Goal: Task Accomplishment & Management: Manage account settings

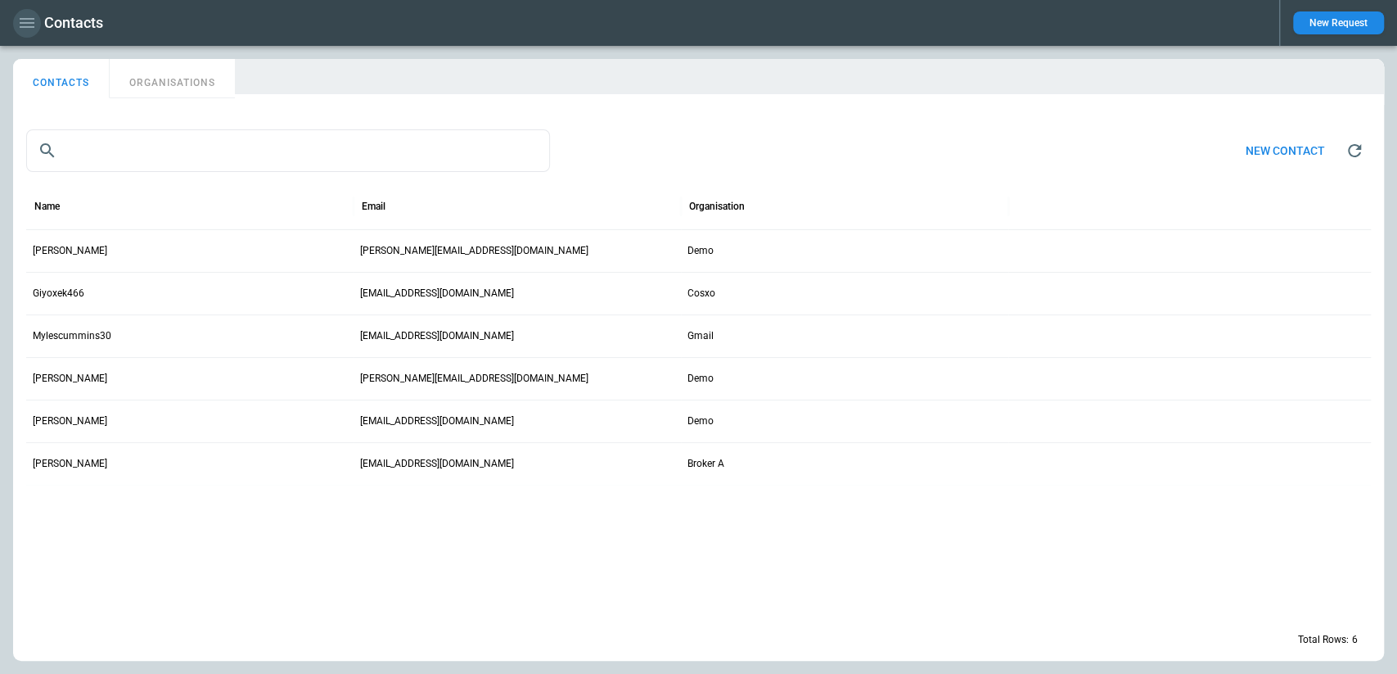
click at [23, 27] on icon "button" at bounding box center [27, 23] width 15 height 10
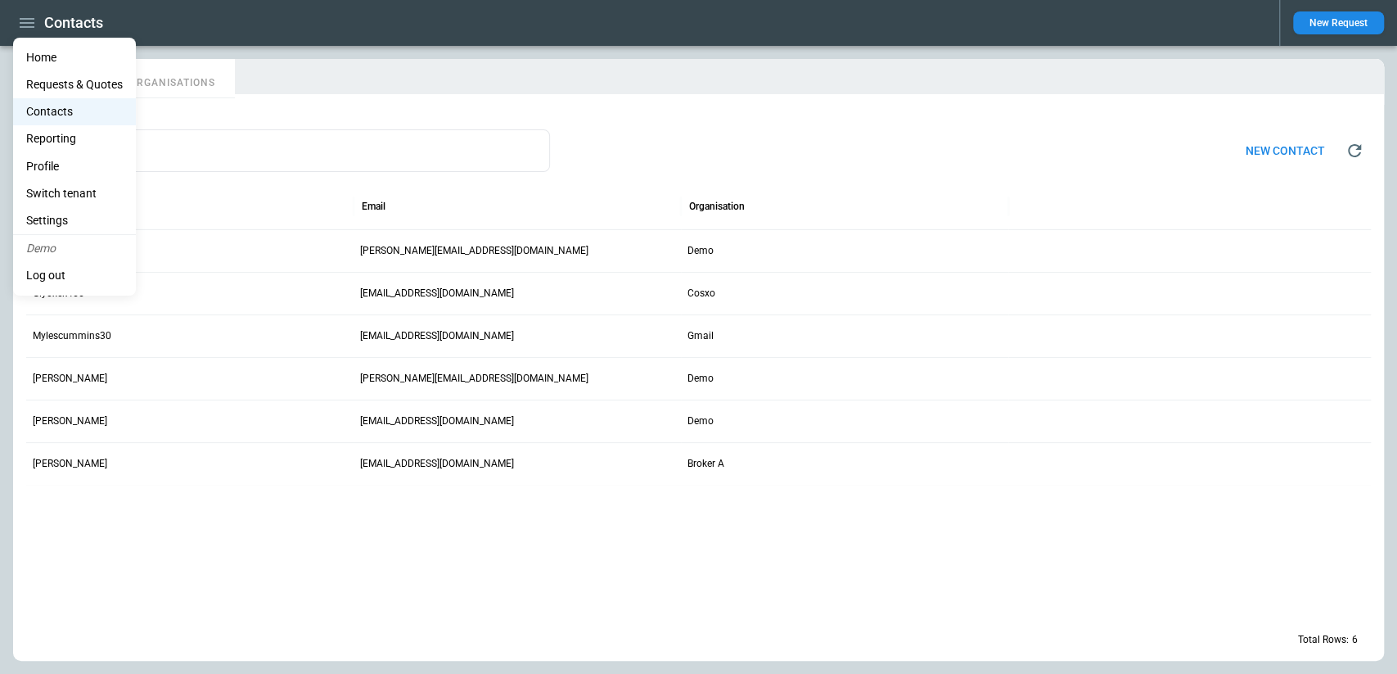
click at [63, 55] on li "Home" at bounding box center [74, 57] width 123 height 27
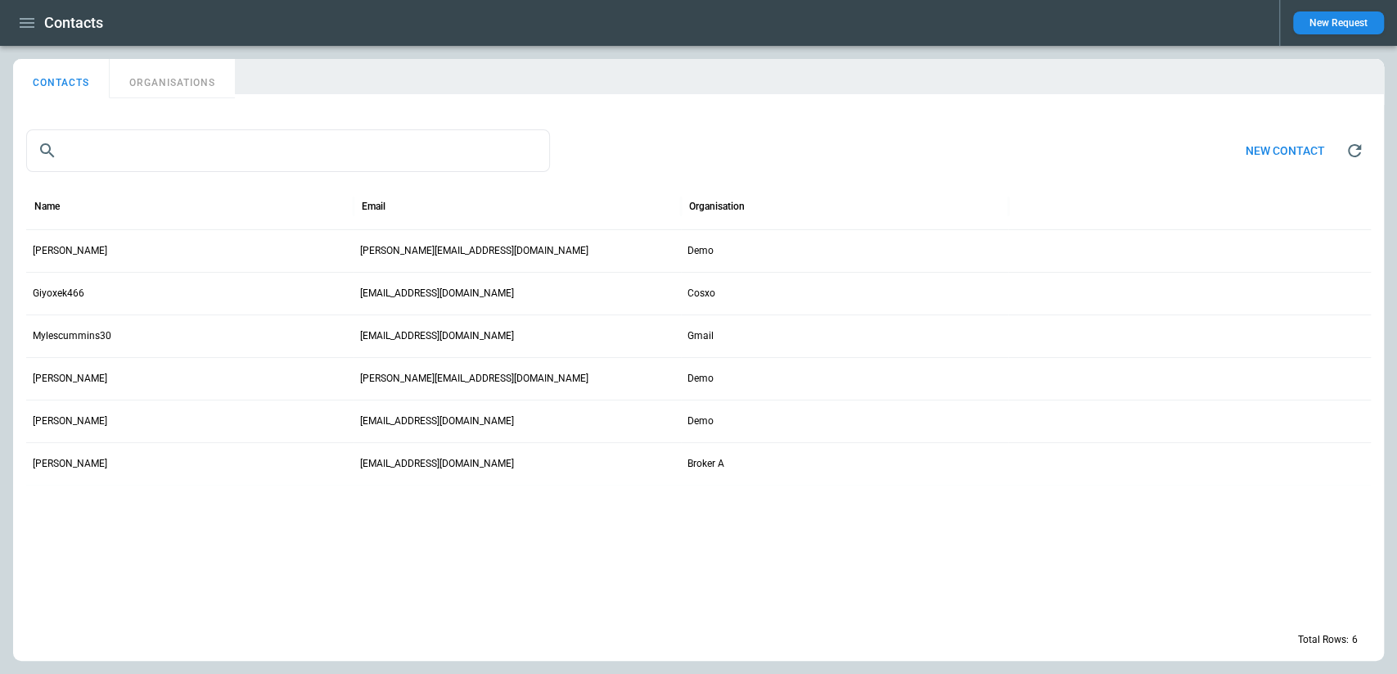
click at [32, 24] on icon "button" at bounding box center [27, 23] width 20 height 20
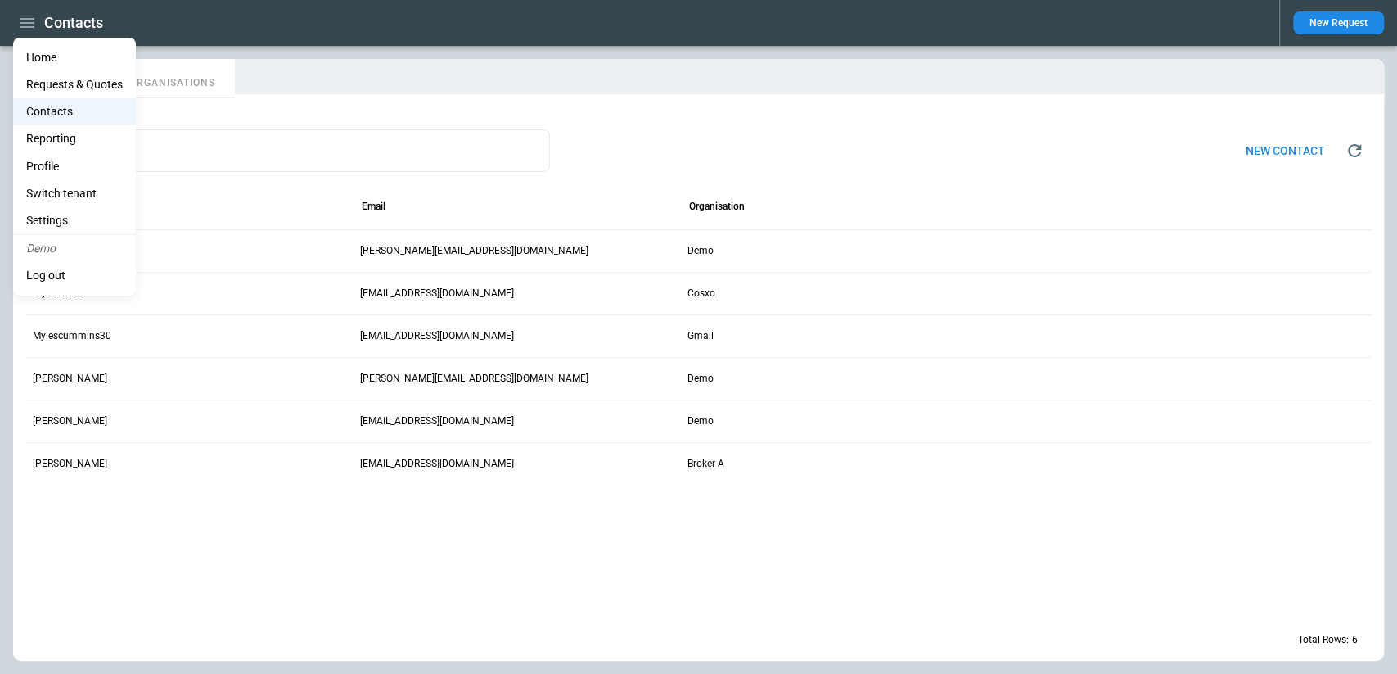
click at [65, 52] on li "Home" at bounding box center [74, 57] width 123 height 27
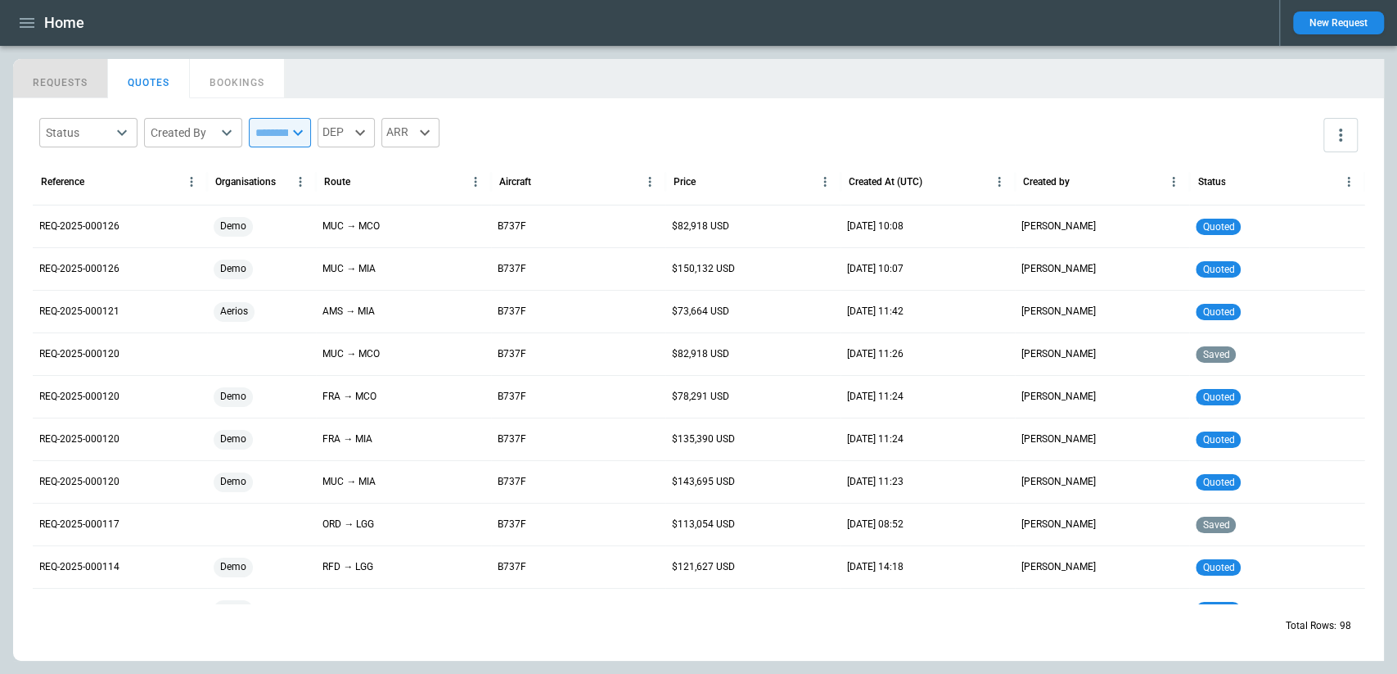
click at [60, 84] on button "REQUESTS" at bounding box center [60, 78] width 95 height 39
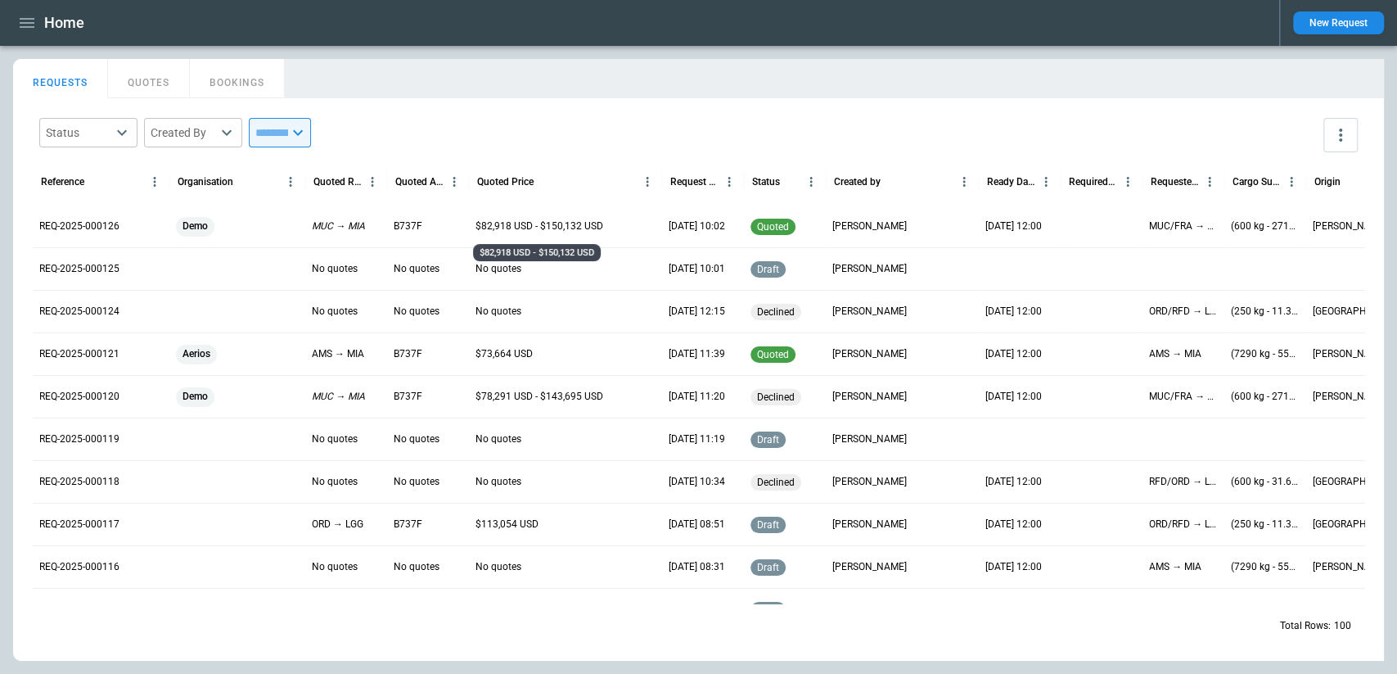
click at [592, 223] on p "$82,918 USD - $150,132 USD" at bounding box center [540, 226] width 128 height 14
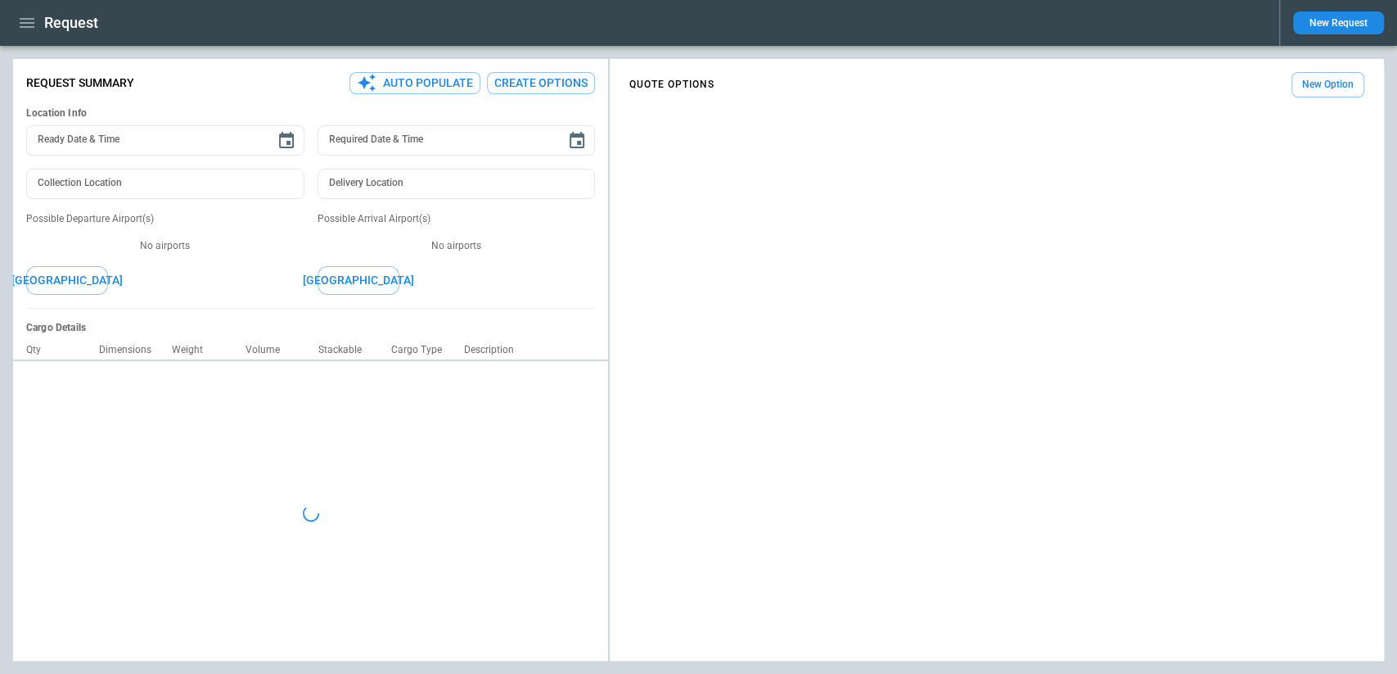
type input "**********"
type input "*******"
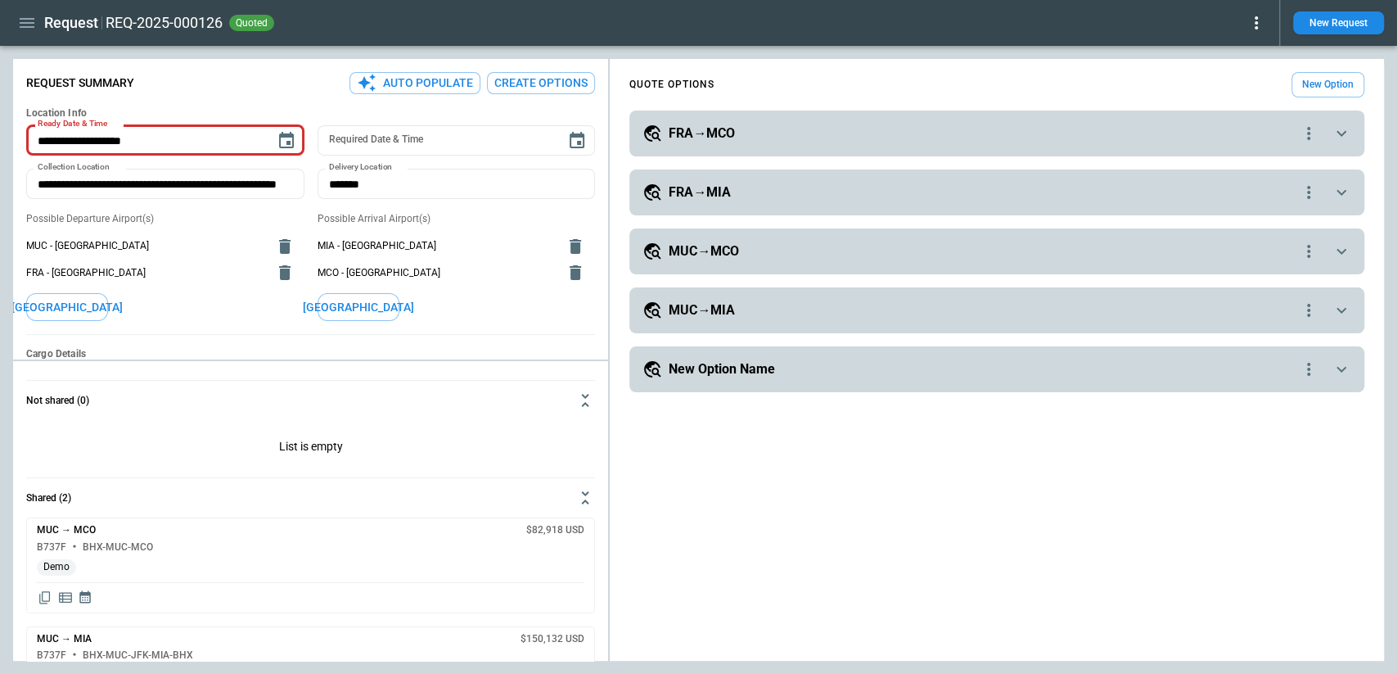
click at [1259, 28] on icon at bounding box center [1257, 23] width 20 height 20
click at [1245, 43] on button "Confirm" at bounding box center [1238, 51] width 54 height 24
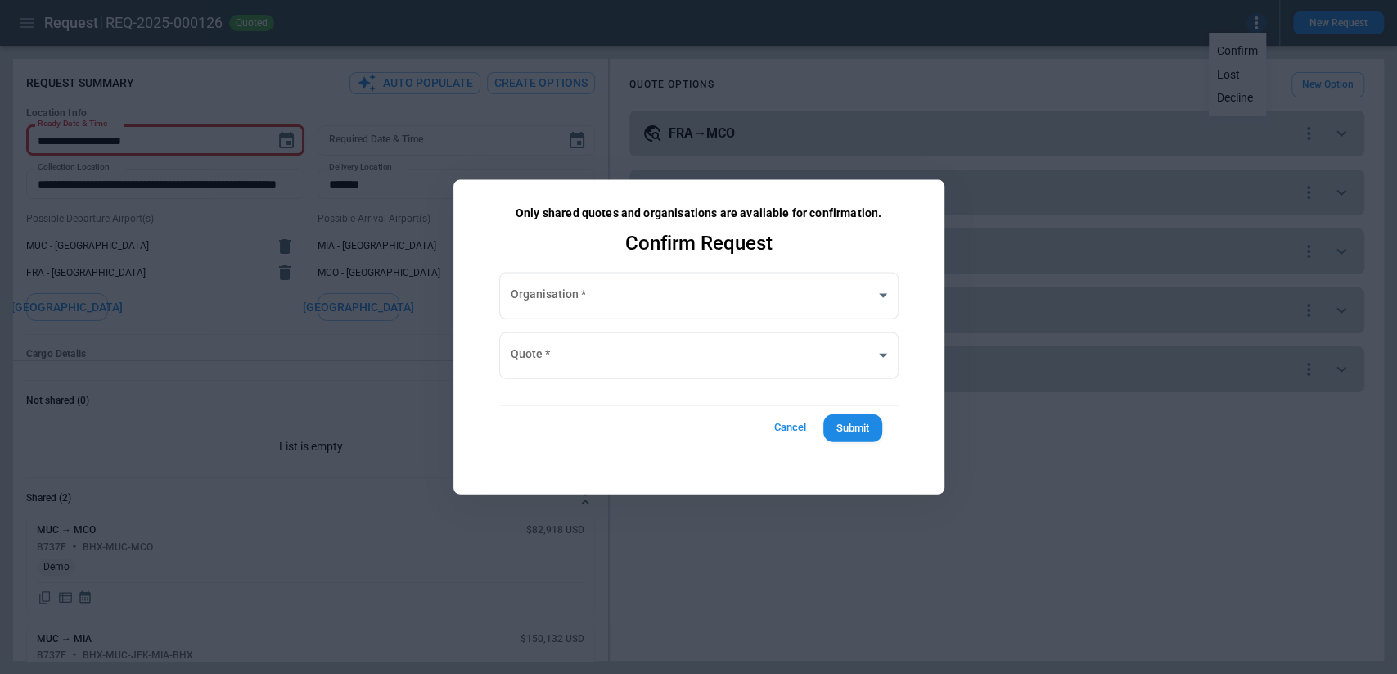
click at [784, 433] on button "Cancel" at bounding box center [791, 427] width 52 height 30
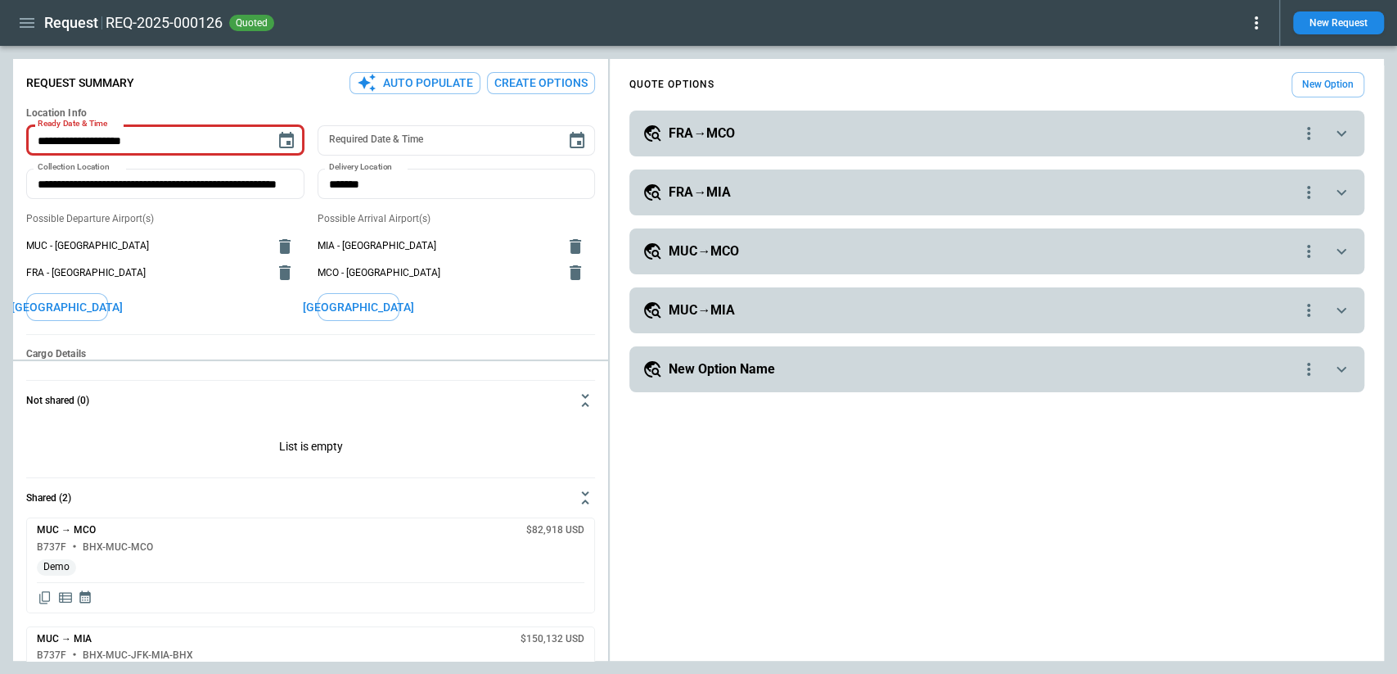
click at [1254, 24] on icon at bounding box center [1257, 23] width 20 height 20
click at [1241, 77] on button "Lost" at bounding box center [1238, 75] width 54 height 24
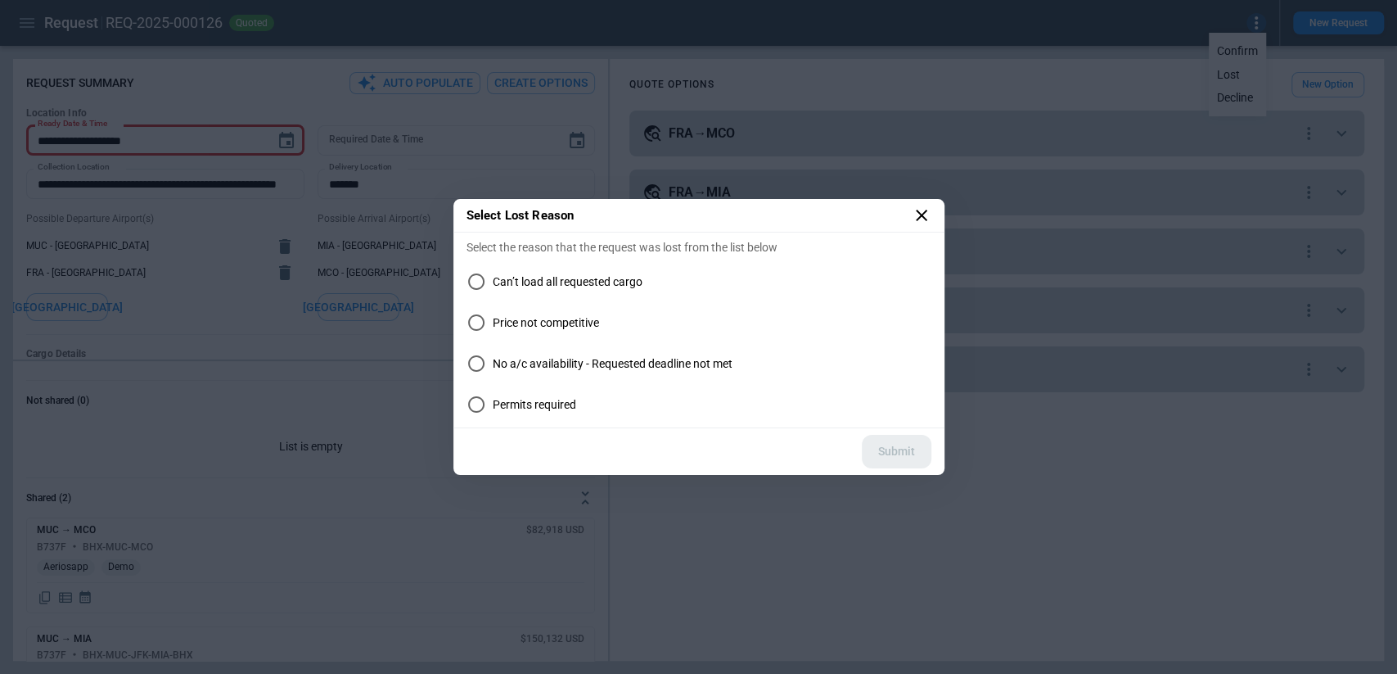
click at [919, 208] on icon at bounding box center [922, 215] width 20 height 20
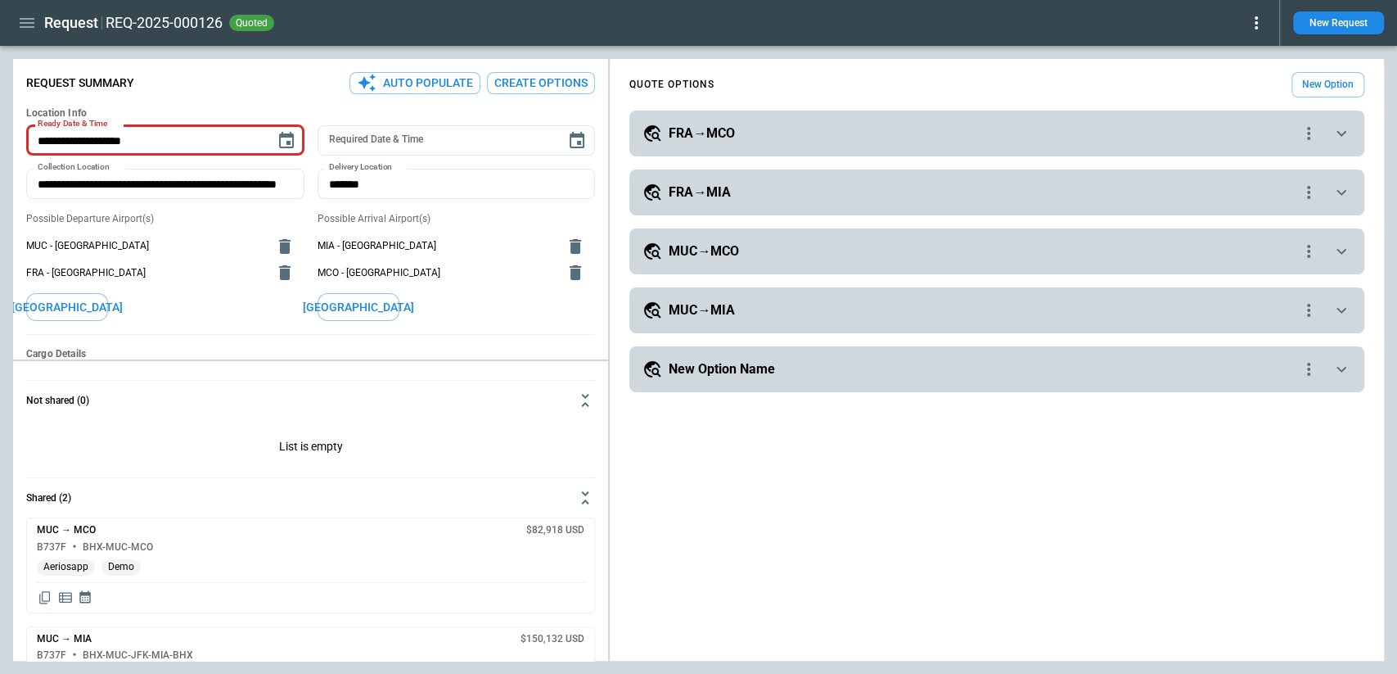
type textarea "*"
click at [1258, 24] on icon at bounding box center [1257, 23] width 20 height 20
click at [1243, 99] on button "Decline" at bounding box center [1238, 98] width 54 height 24
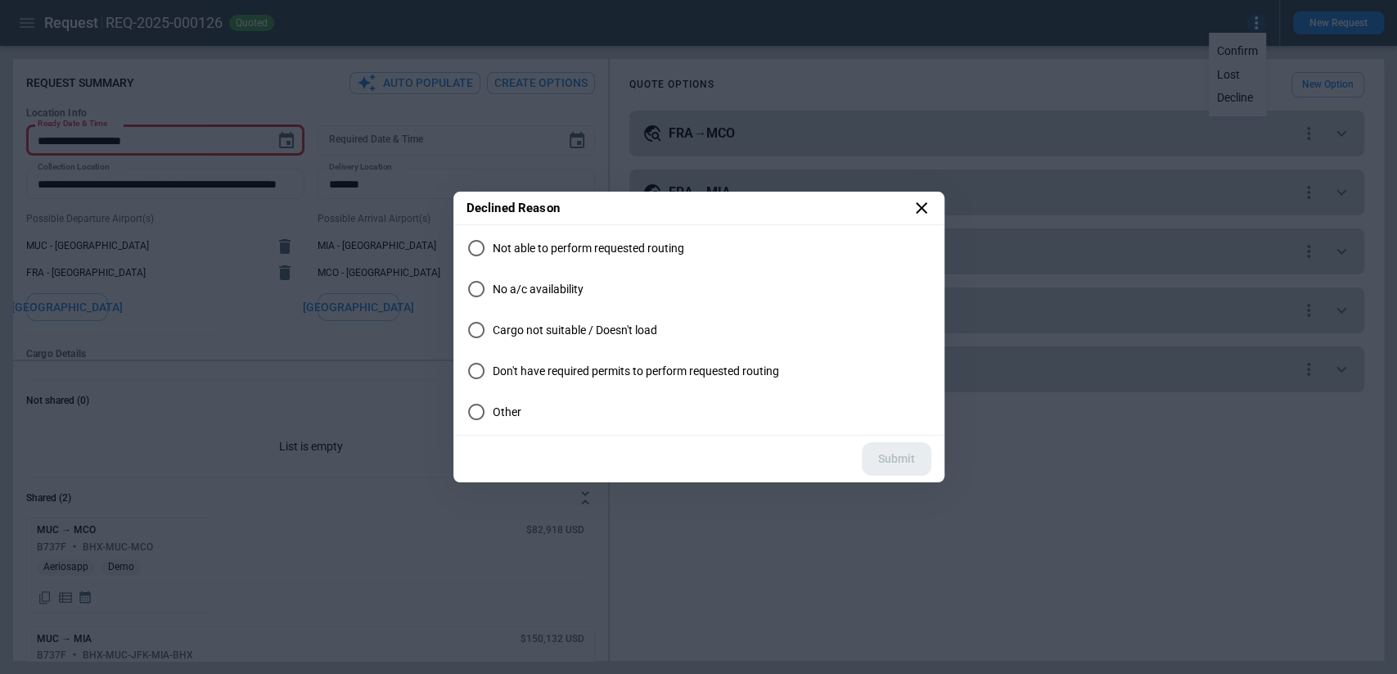
click at [927, 214] on icon at bounding box center [922, 208] width 20 height 20
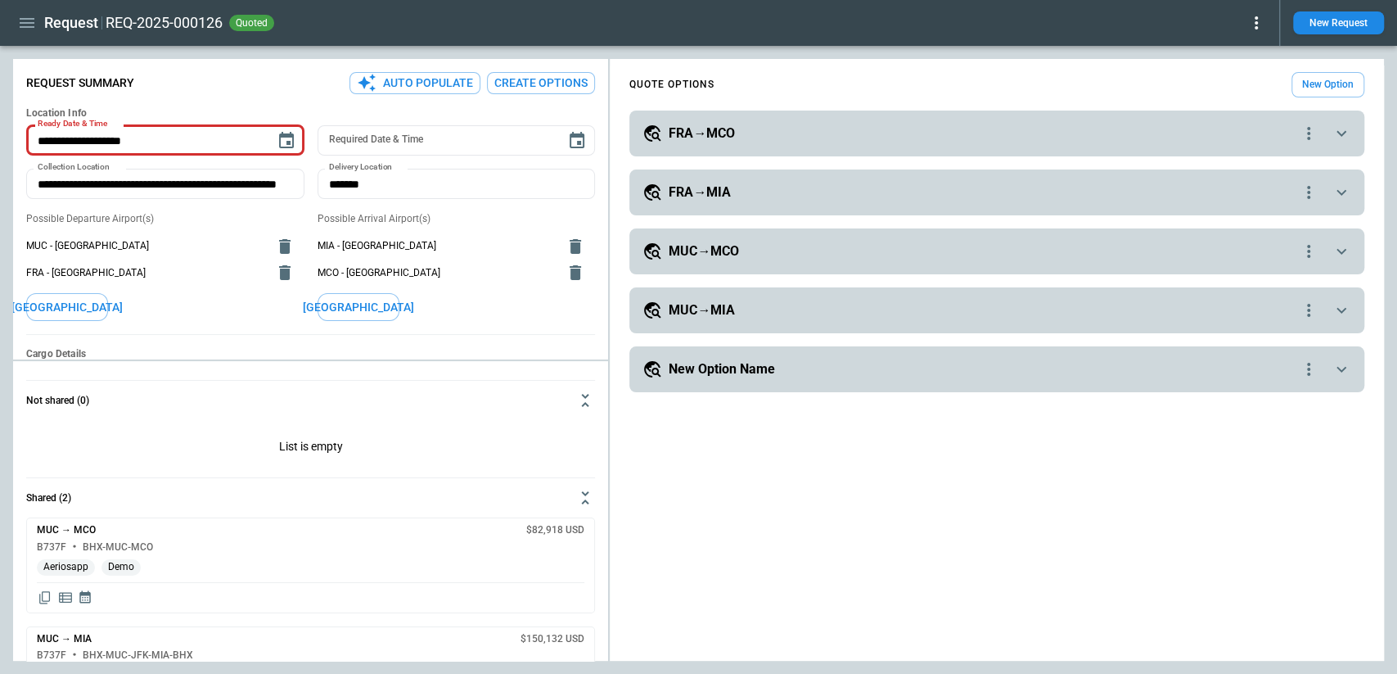
click at [1258, 33] on div "Request REQ-2025-000126 quoted" at bounding box center [639, 23] width 1253 height 29
click at [1257, 29] on icon at bounding box center [1256, 22] width 3 height 13
click at [1094, 85] on div at bounding box center [698, 337] width 1397 height 674
click at [31, 25] on icon "button" at bounding box center [27, 23] width 20 height 20
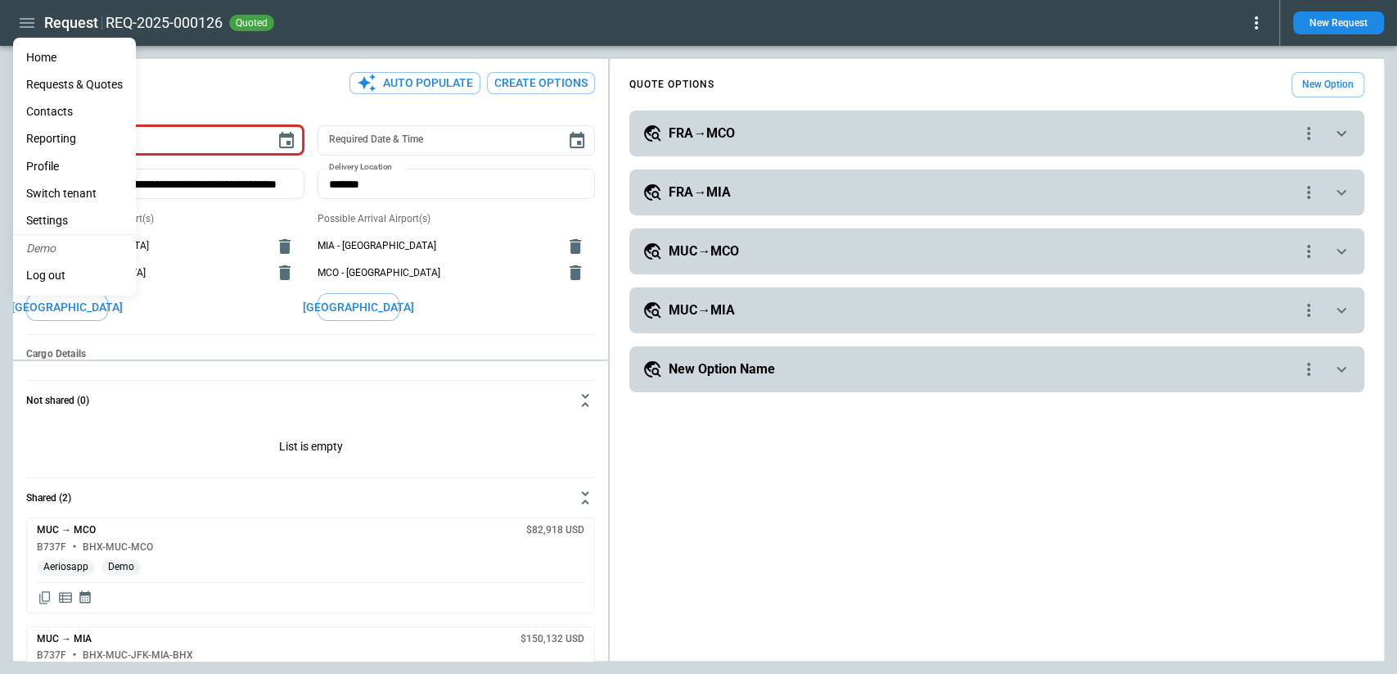
click at [70, 141] on li "Reporting" at bounding box center [74, 138] width 123 height 27
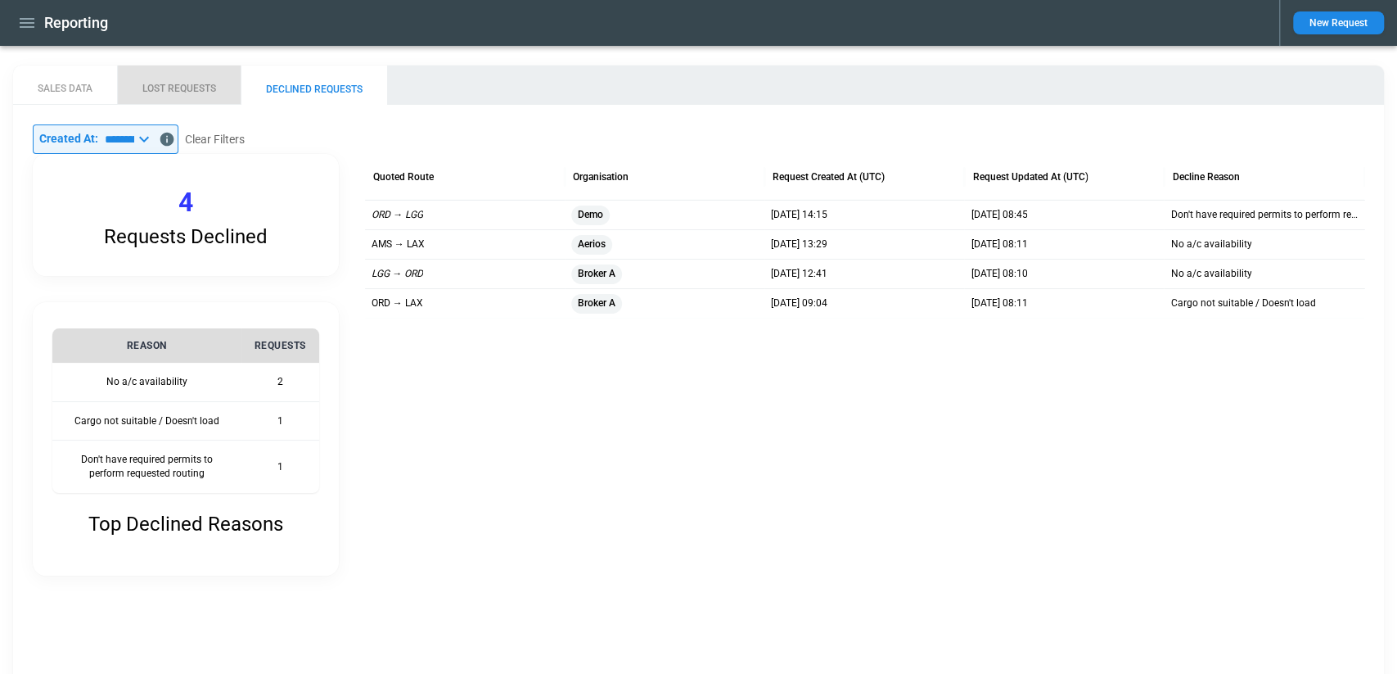
click at [199, 91] on button "LOST REQUESTS" at bounding box center [179, 84] width 124 height 39
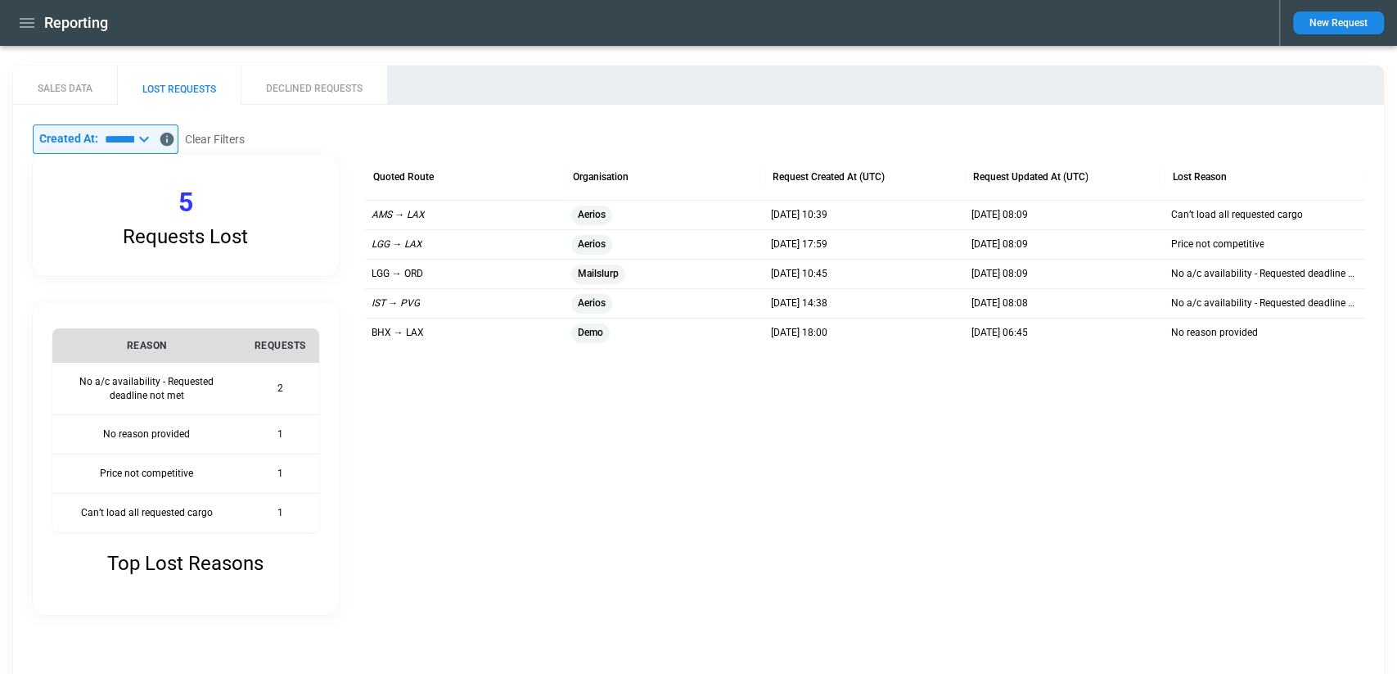
click at [59, 90] on button "SALES DATA" at bounding box center [65, 84] width 104 height 39
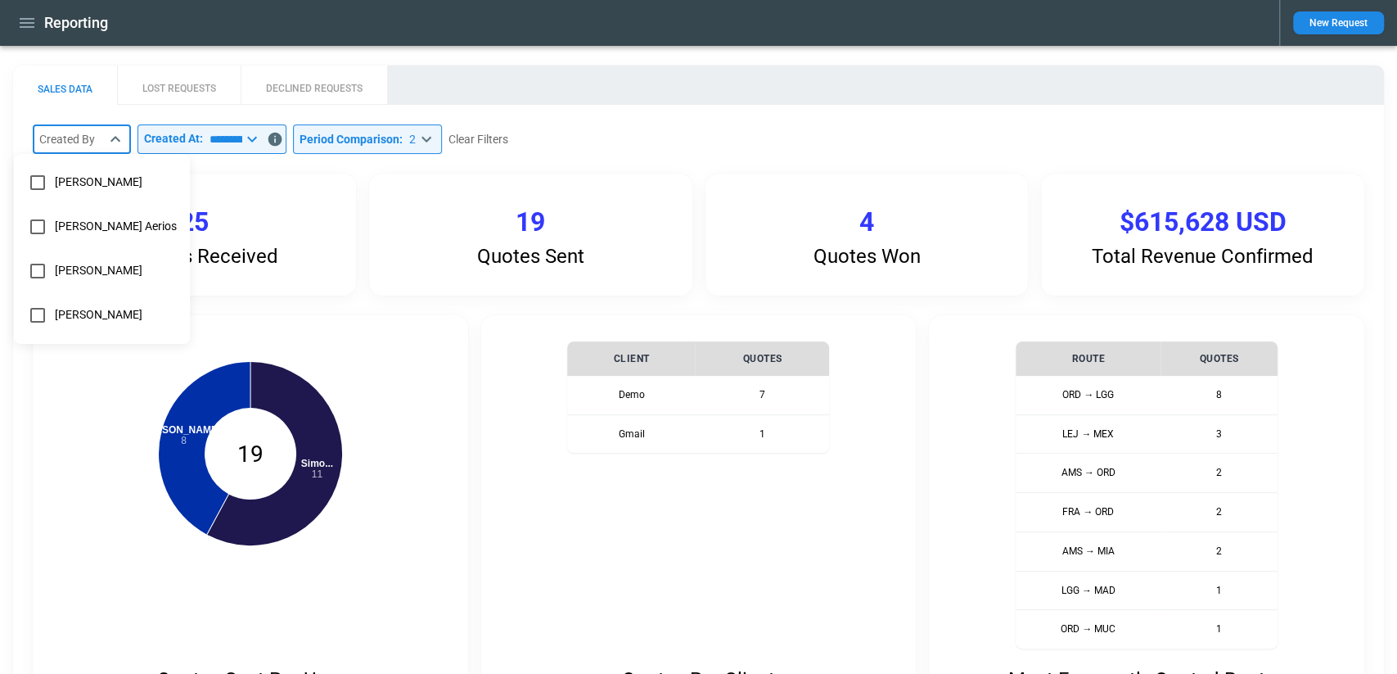
click at [83, 148] on body "**********" at bounding box center [698, 337] width 1397 height 674
type input "**********"
click at [805, 130] on div at bounding box center [698, 337] width 1397 height 674
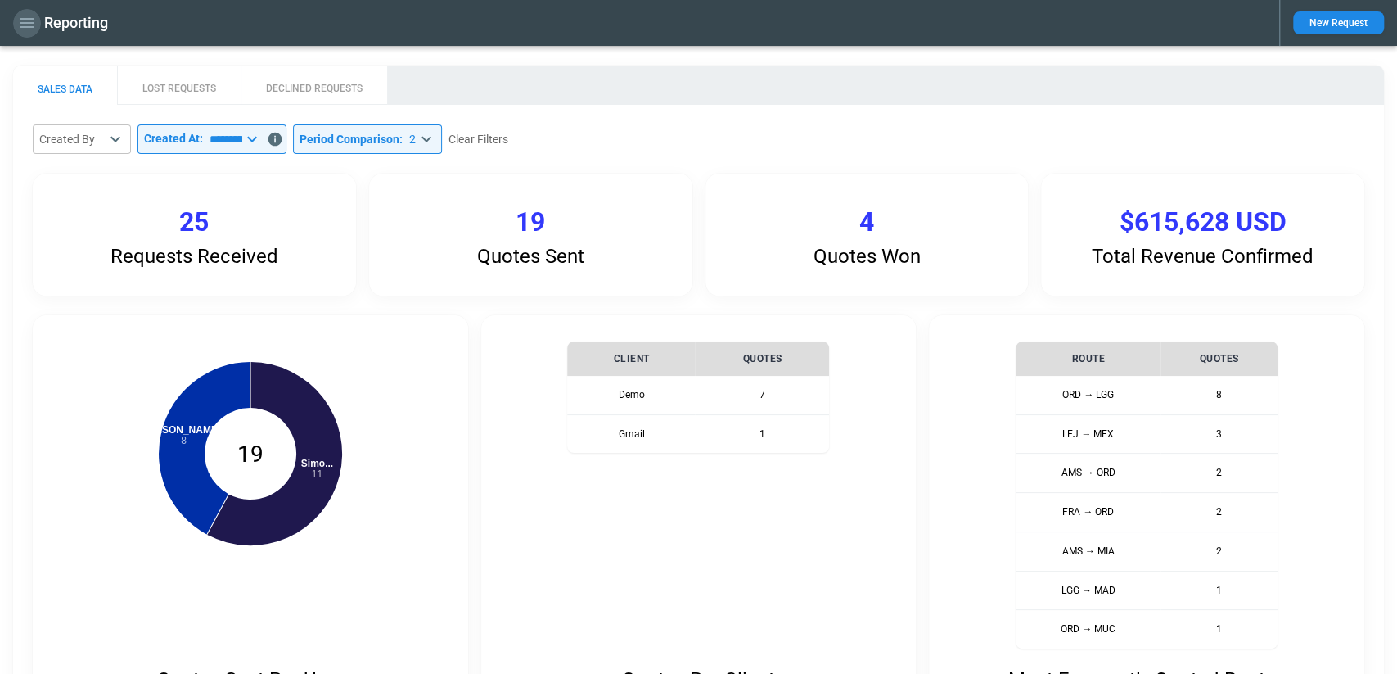
click at [25, 25] on icon "button" at bounding box center [27, 23] width 20 height 20
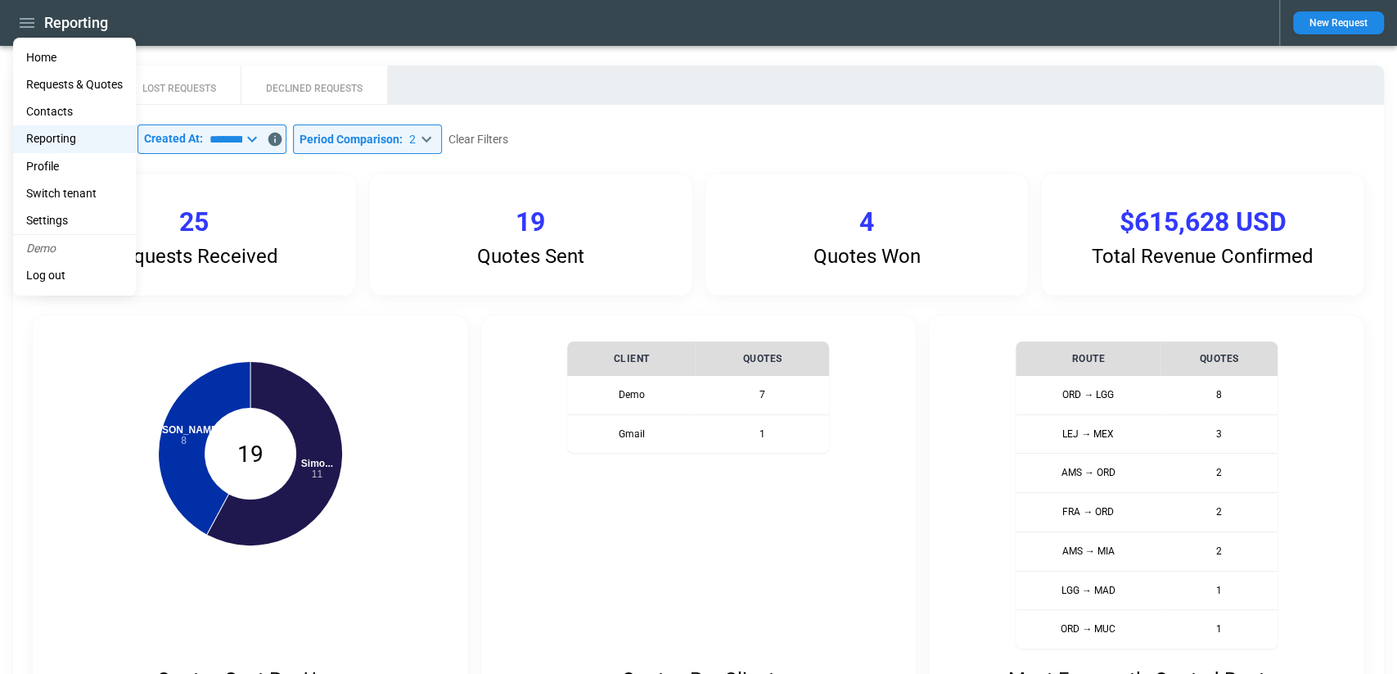
click at [65, 106] on li "Contacts" at bounding box center [74, 111] width 123 height 27
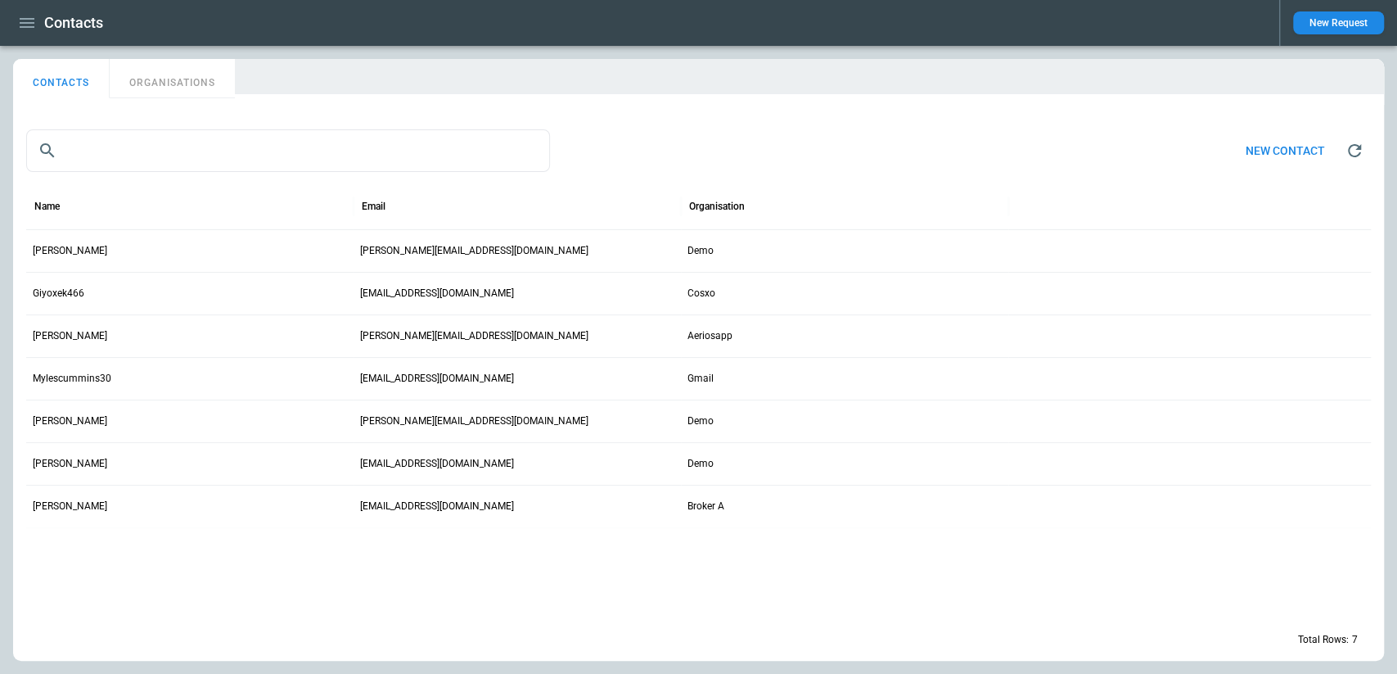
click at [165, 74] on button "ORGANISATIONS" at bounding box center [172, 78] width 125 height 39
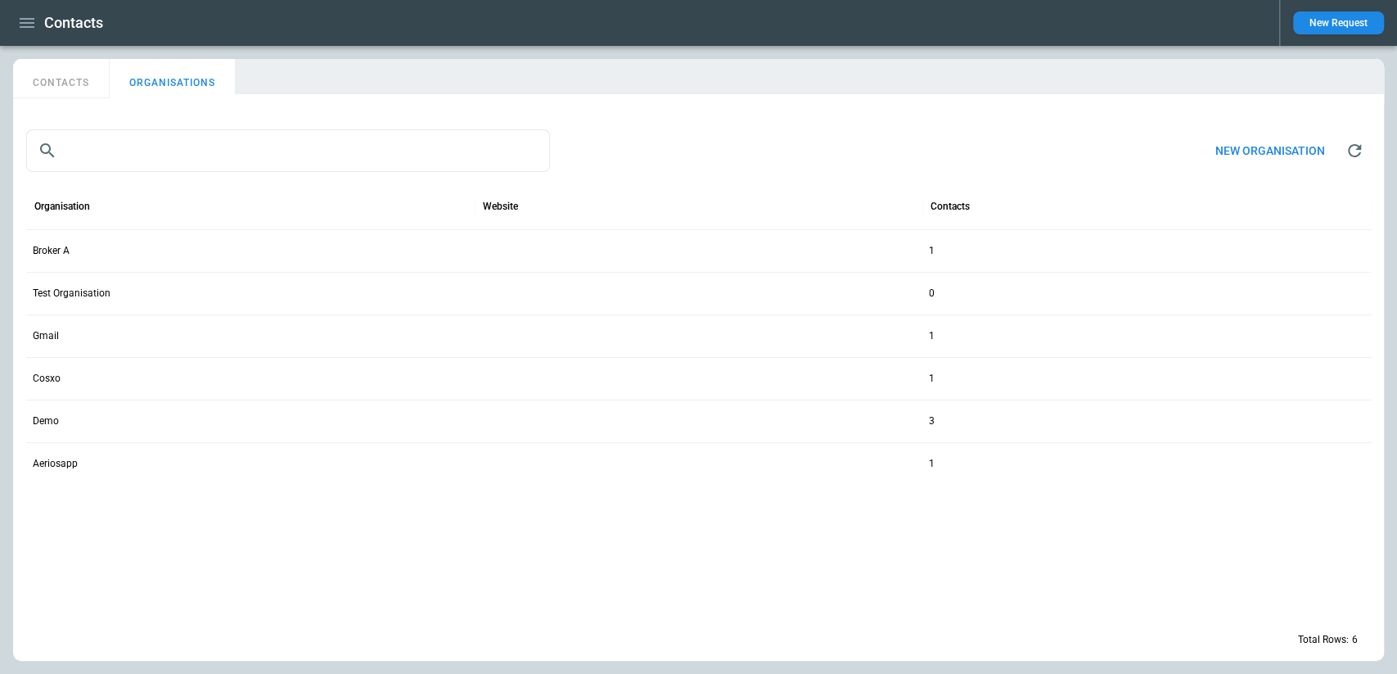
click at [47, 74] on button "CONTACTS" at bounding box center [61, 78] width 97 height 39
